Goal: Transaction & Acquisition: Purchase product/service

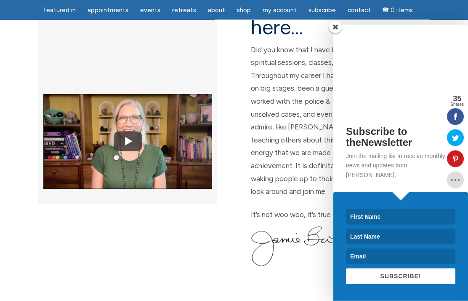
scroll to position [267, 0]
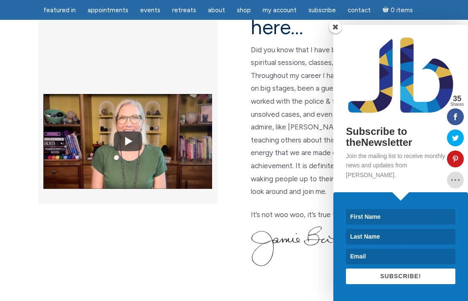
click at [337, 33] on span at bounding box center [335, 27] width 13 height 13
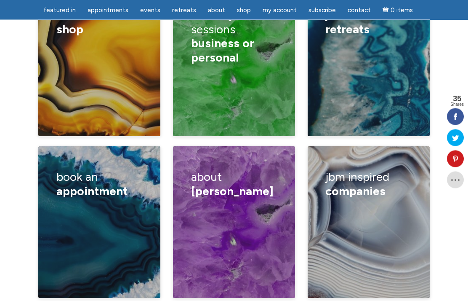
scroll to position [1436, 0]
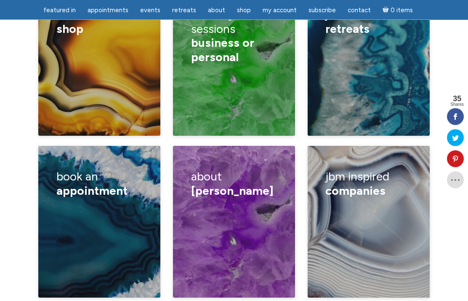
click at [116, 204] on div "Book a lecture/ private class How I read Half hour reading One hour reading Can…" at bounding box center [99, 250] width 86 height 92
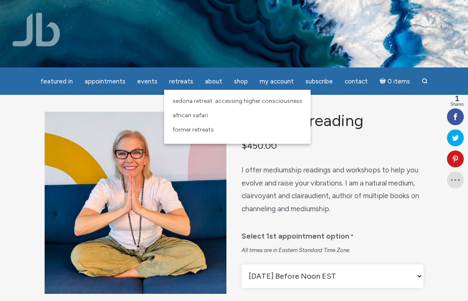
click at [251, 104] on span "Sedona Retreat: Accessing Higher Consciousness" at bounding box center [238, 100] width 130 height 7
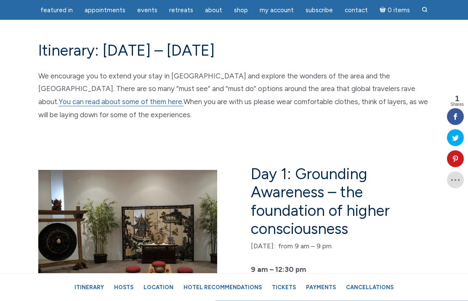
scroll to position [1526, 0]
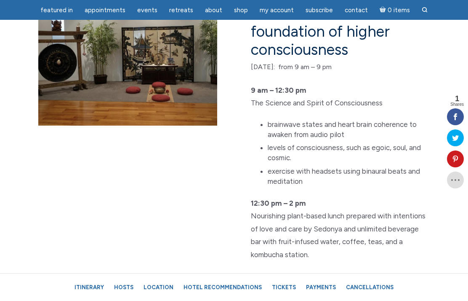
click at [221, 265] on div "main" at bounding box center [133, 235] width 202 height 498
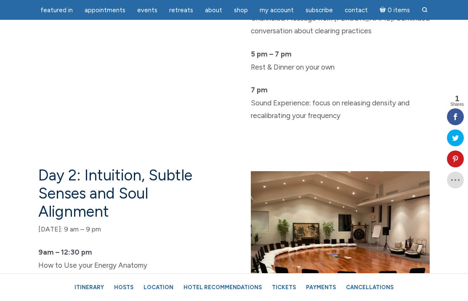
scroll to position [2019, 0]
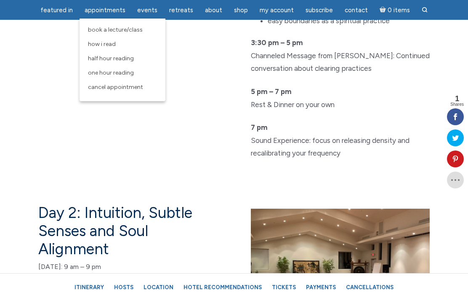
click at [127, 78] on link "One Hour Reading" at bounding box center [123, 73] width 78 height 14
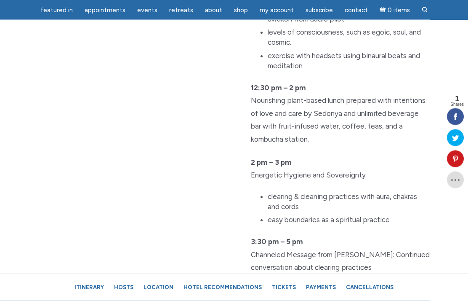
scroll to position [1820, 0]
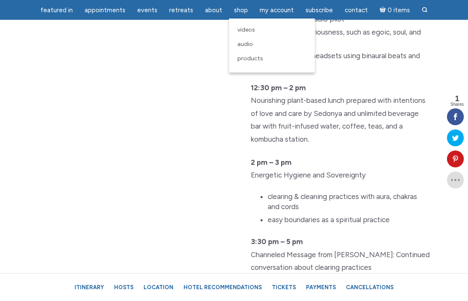
click at [254, 66] on link "Products" at bounding box center [272, 58] width 78 height 14
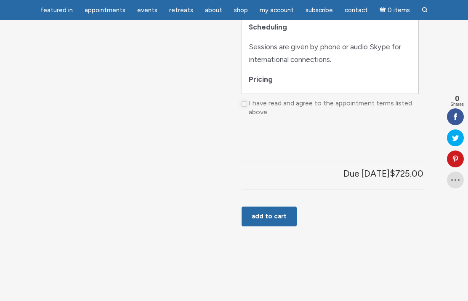
scroll to position [566, 0]
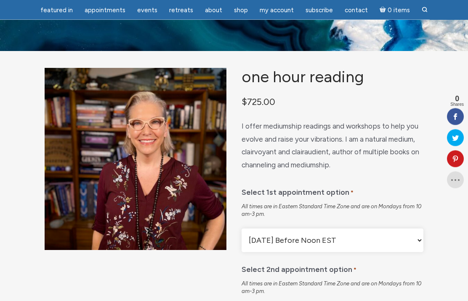
scroll to position [0, 0]
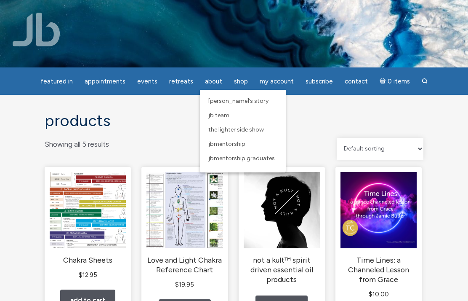
click at [233, 148] on link "JBMentorship" at bounding box center [243, 144] width 78 height 14
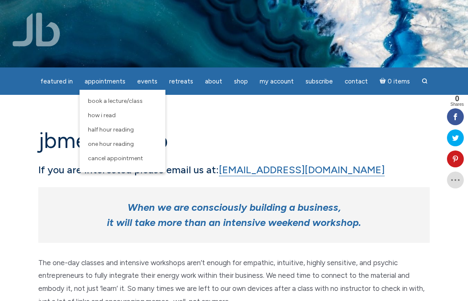
click at [116, 120] on link "How I Read" at bounding box center [123, 115] width 78 height 14
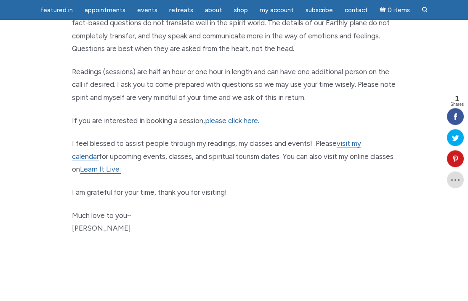
scroll to position [492, 0]
